Goal: Transaction & Acquisition: Book appointment/travel/reservation

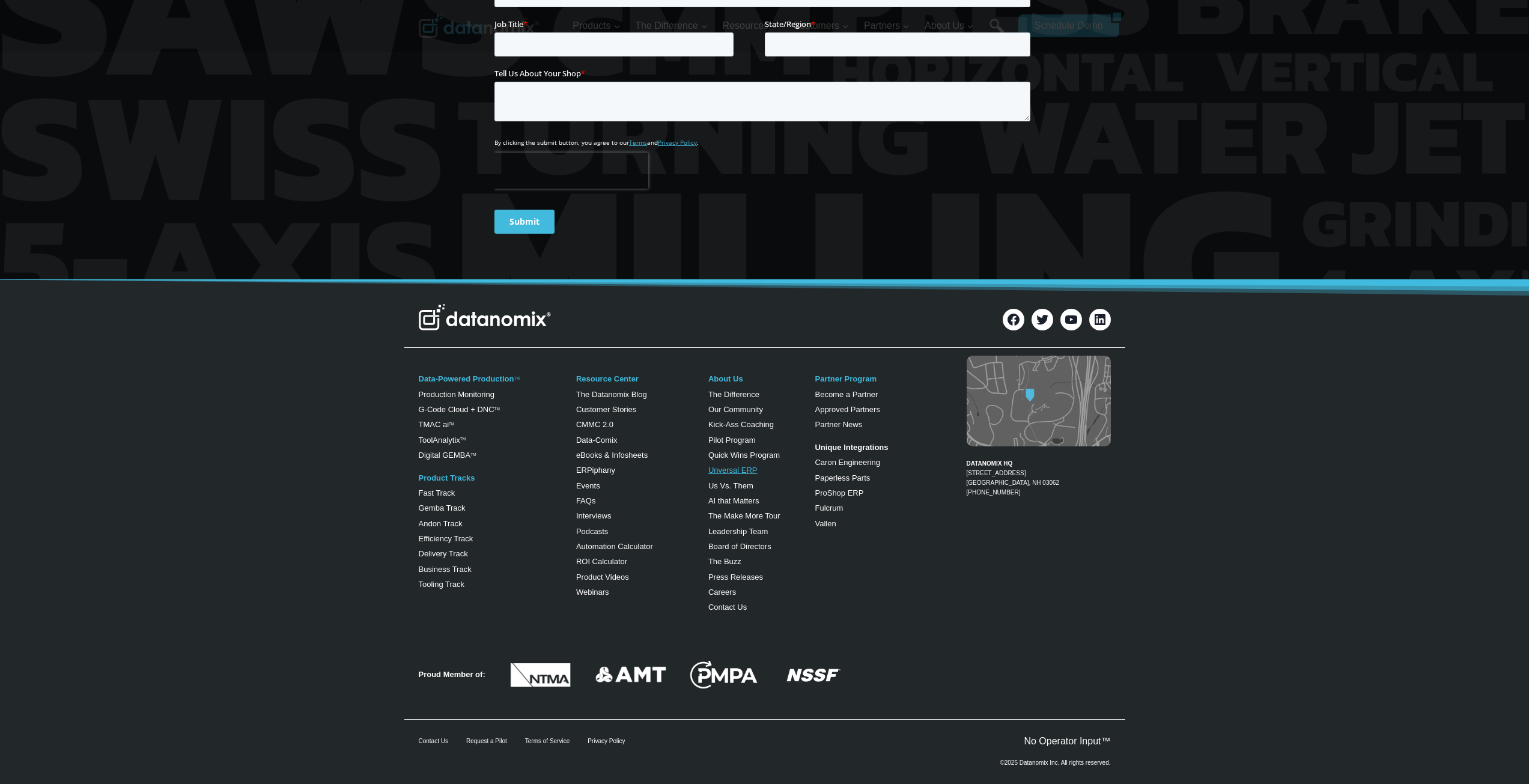
click at [738, 467] on link "Unversal ERP" at bounding box center [733, 469] width 49 height 9
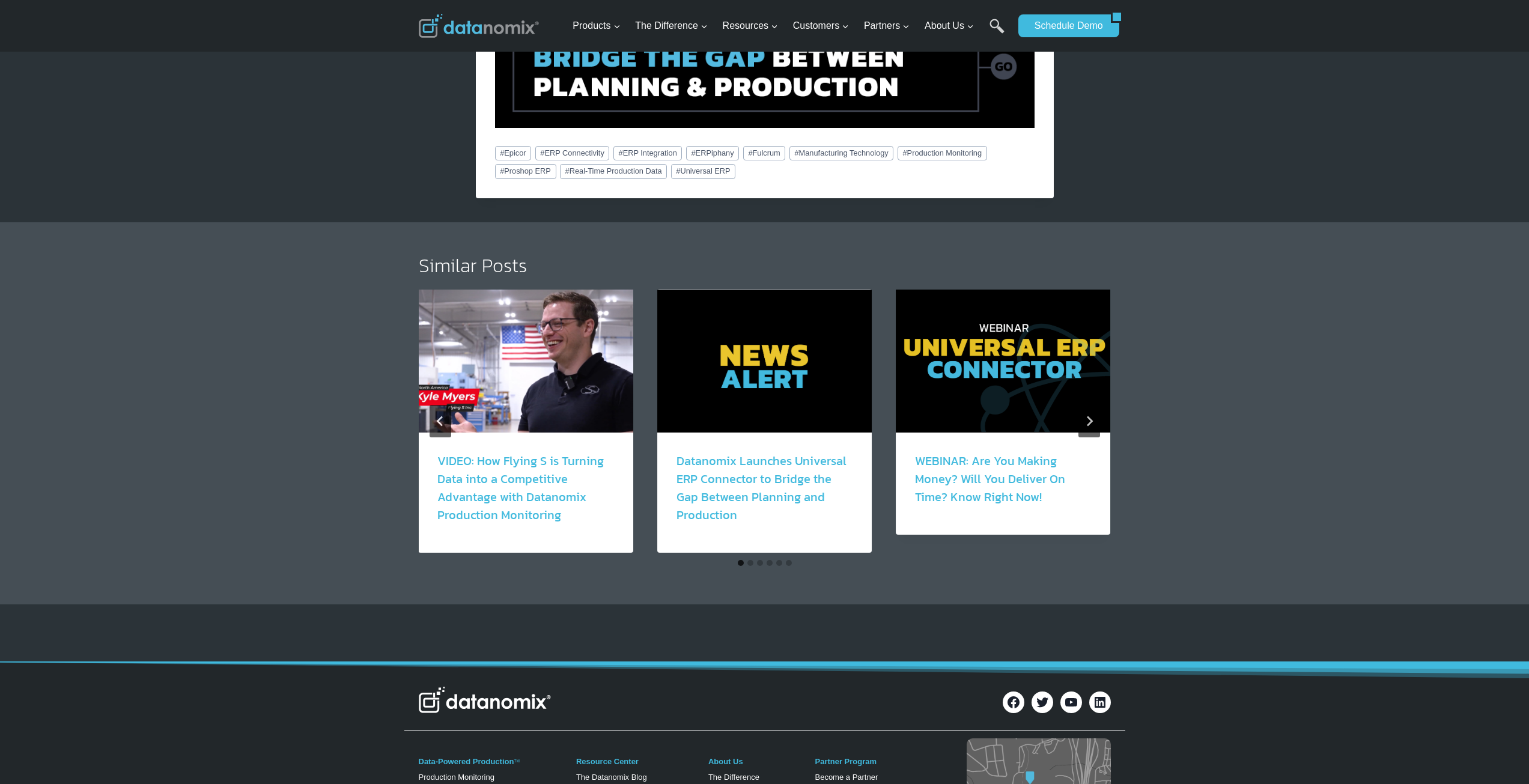
scroll to position [2083, 0]
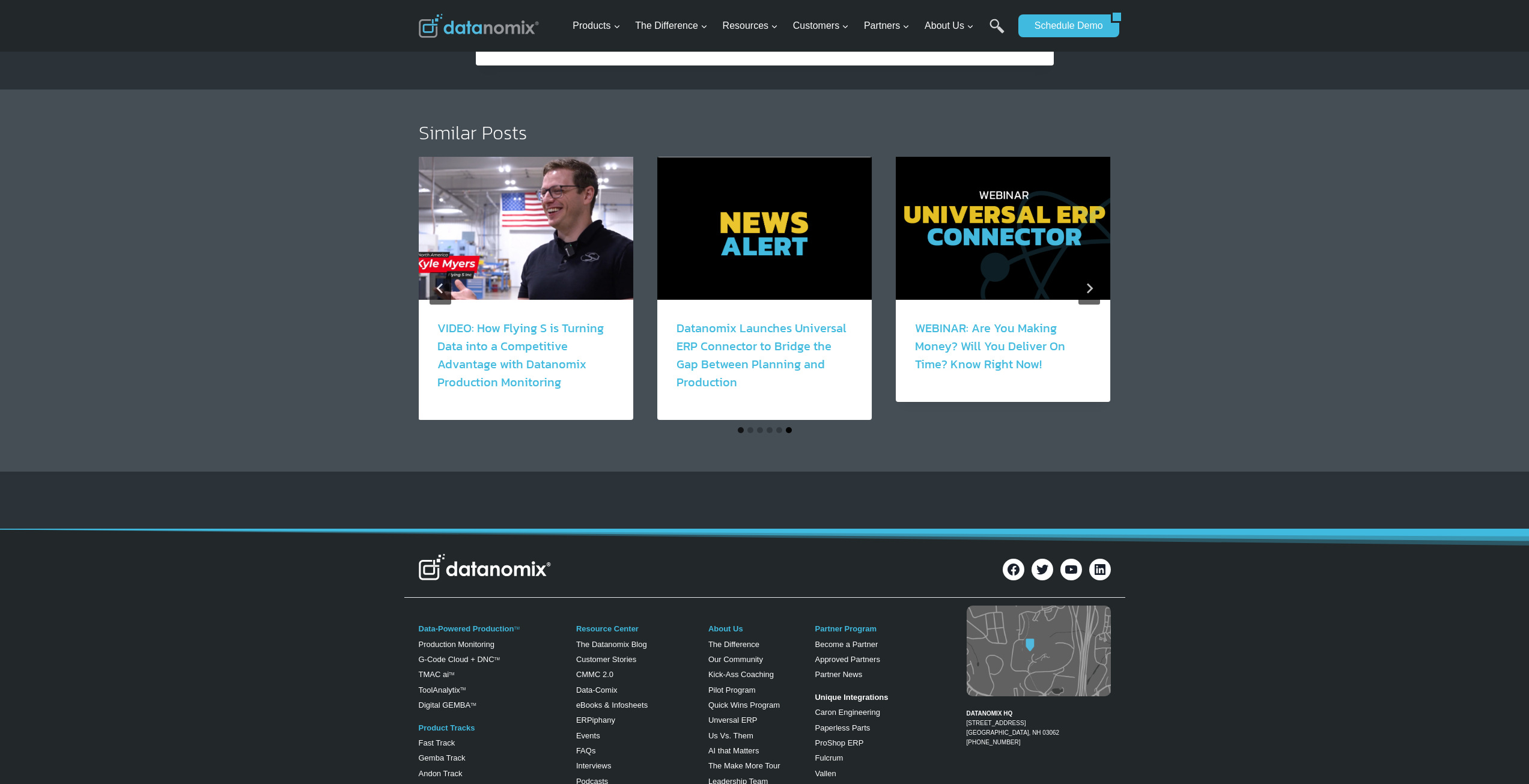
click at [788, 427] on button "Go to slide 6" at bounding box center [788, 430] width 6 height 6
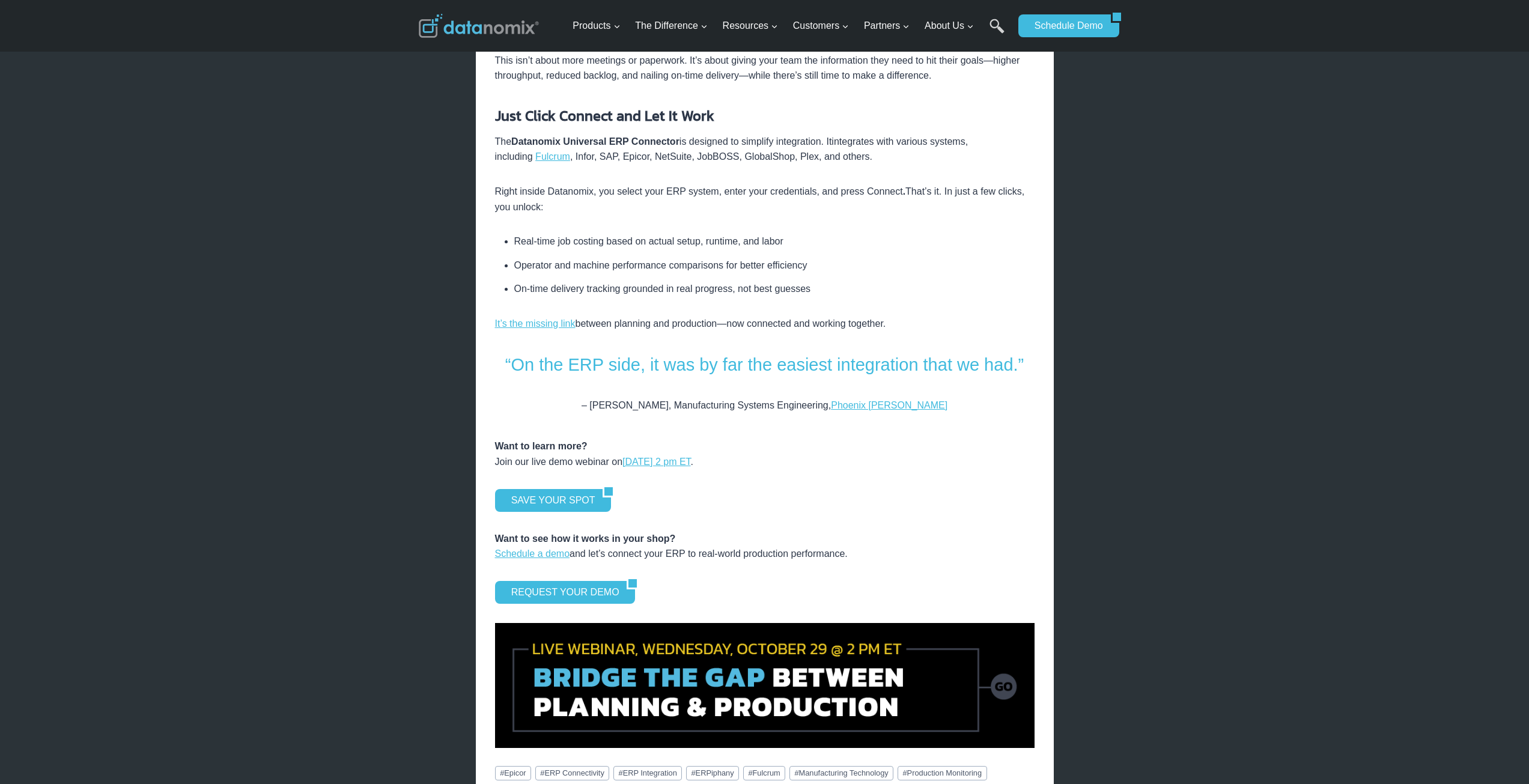
scroll to position [1362, 0]
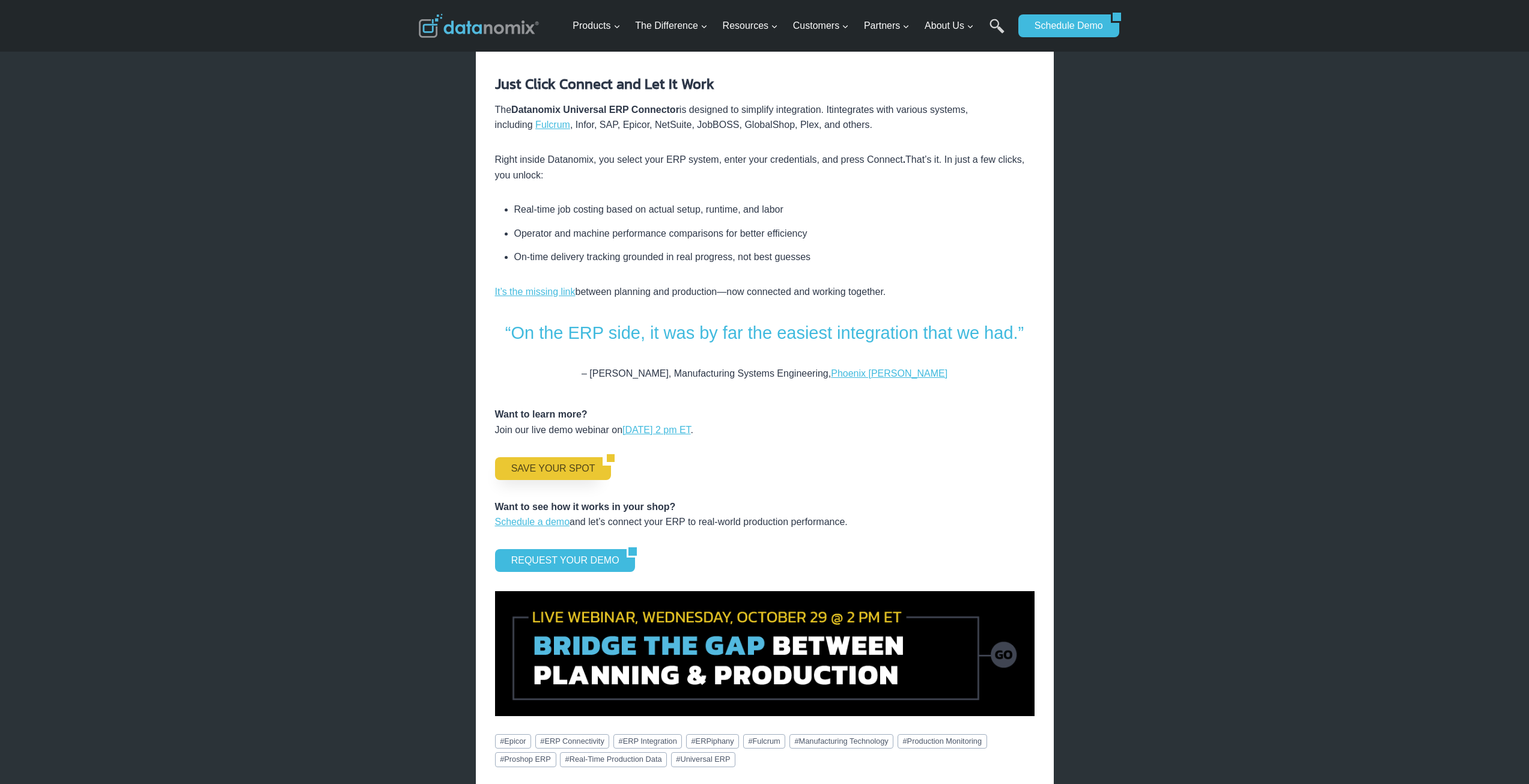
click at [559, 457] on link "SAVE YOUR SPOT" at bounding box center [549, 469] width 108 height 23
